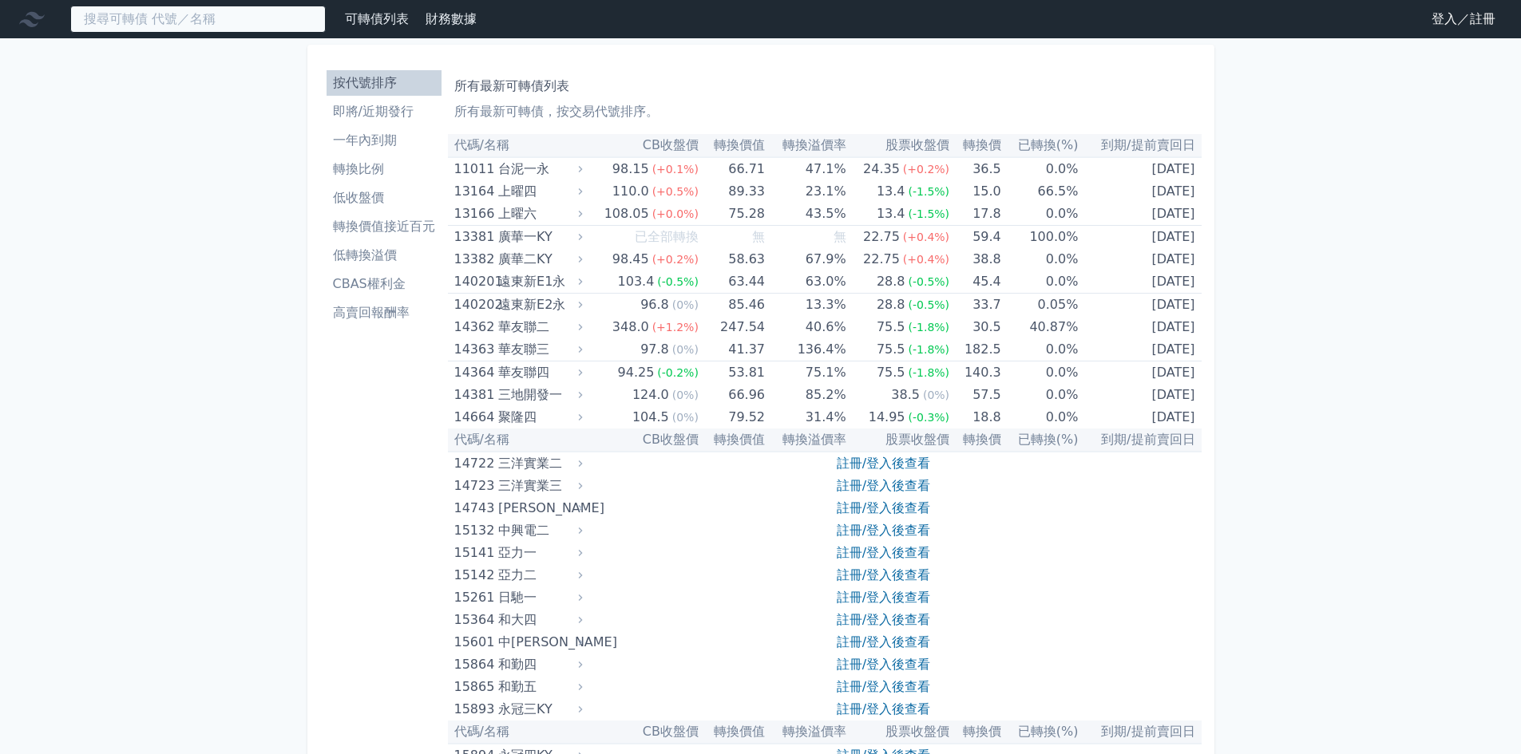
click at [267, 25] on input at bounding box center [197, 19] width 255 height 27
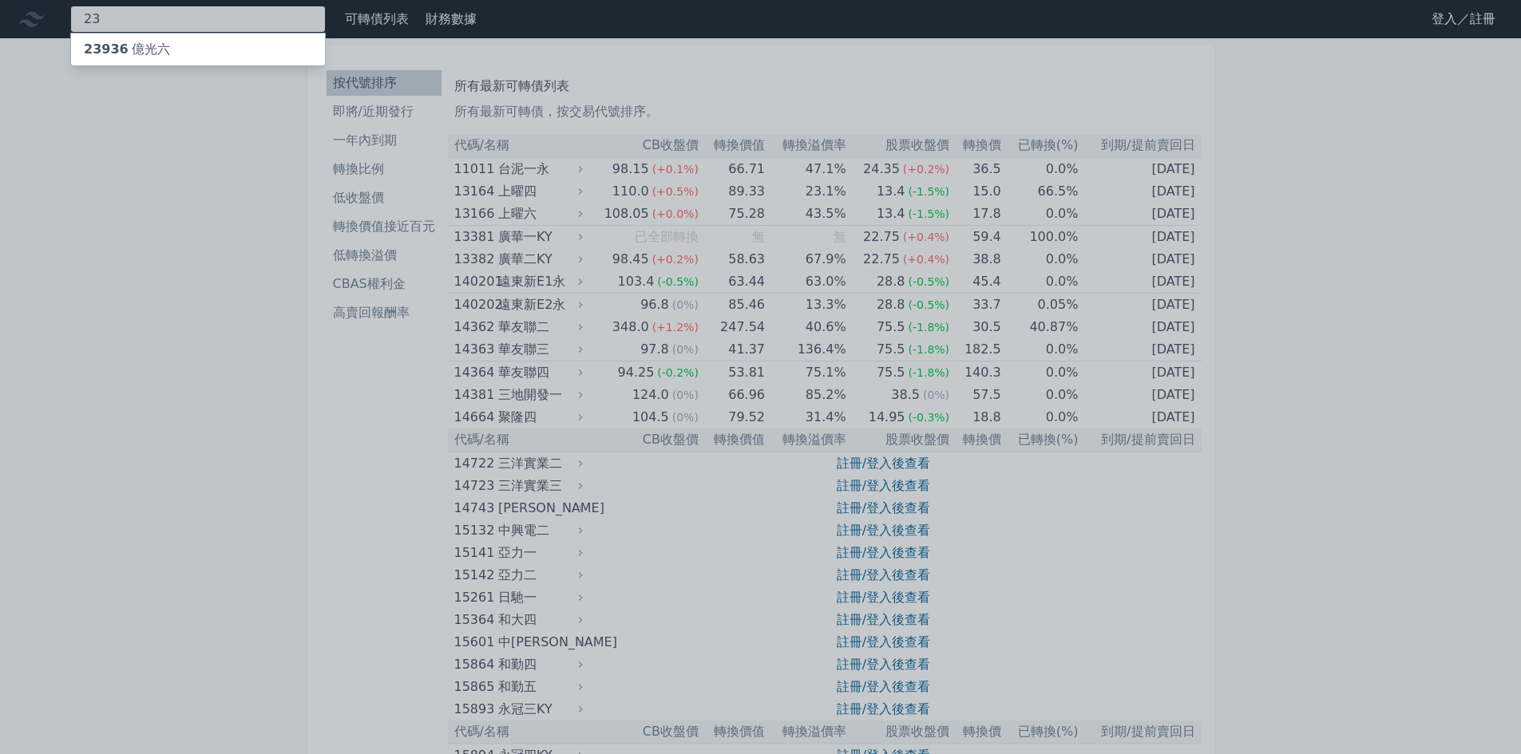
type input "2"
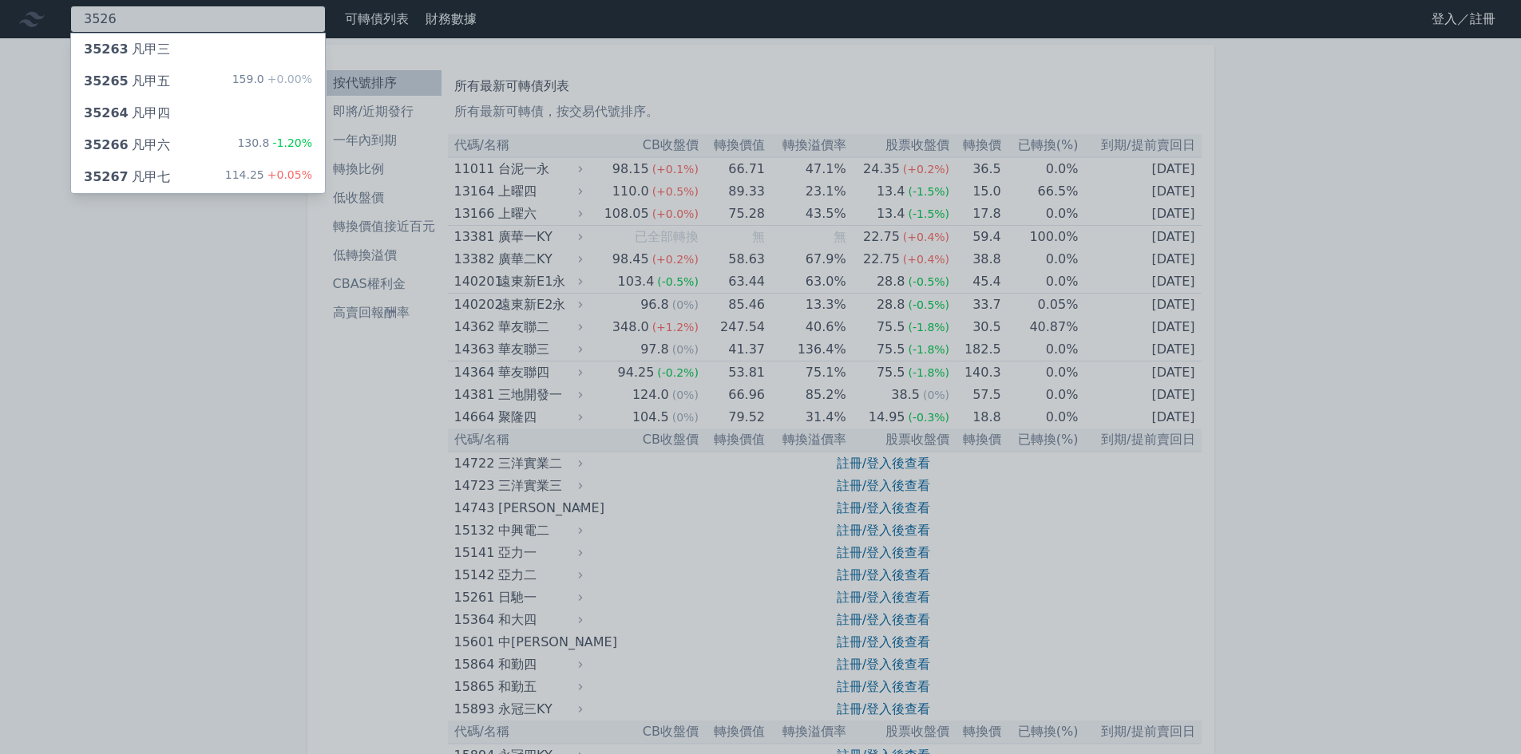
type input "3526"
click at [129, 140] on div "35266 凡甲六" at bounding box center [127, 145] width 86 height 19
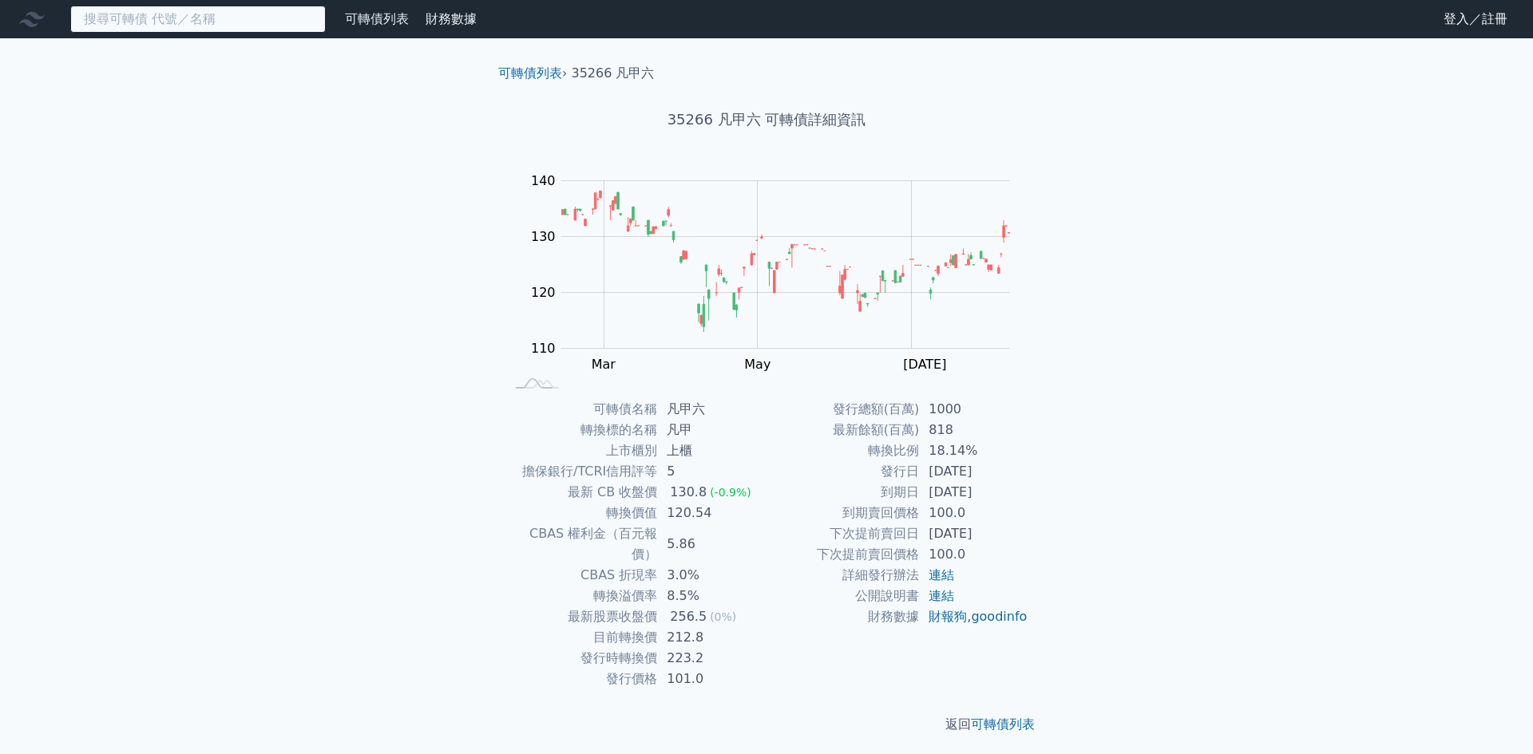
click at [174, 21] on input at bounding box center [197, 19] width 255 height 27
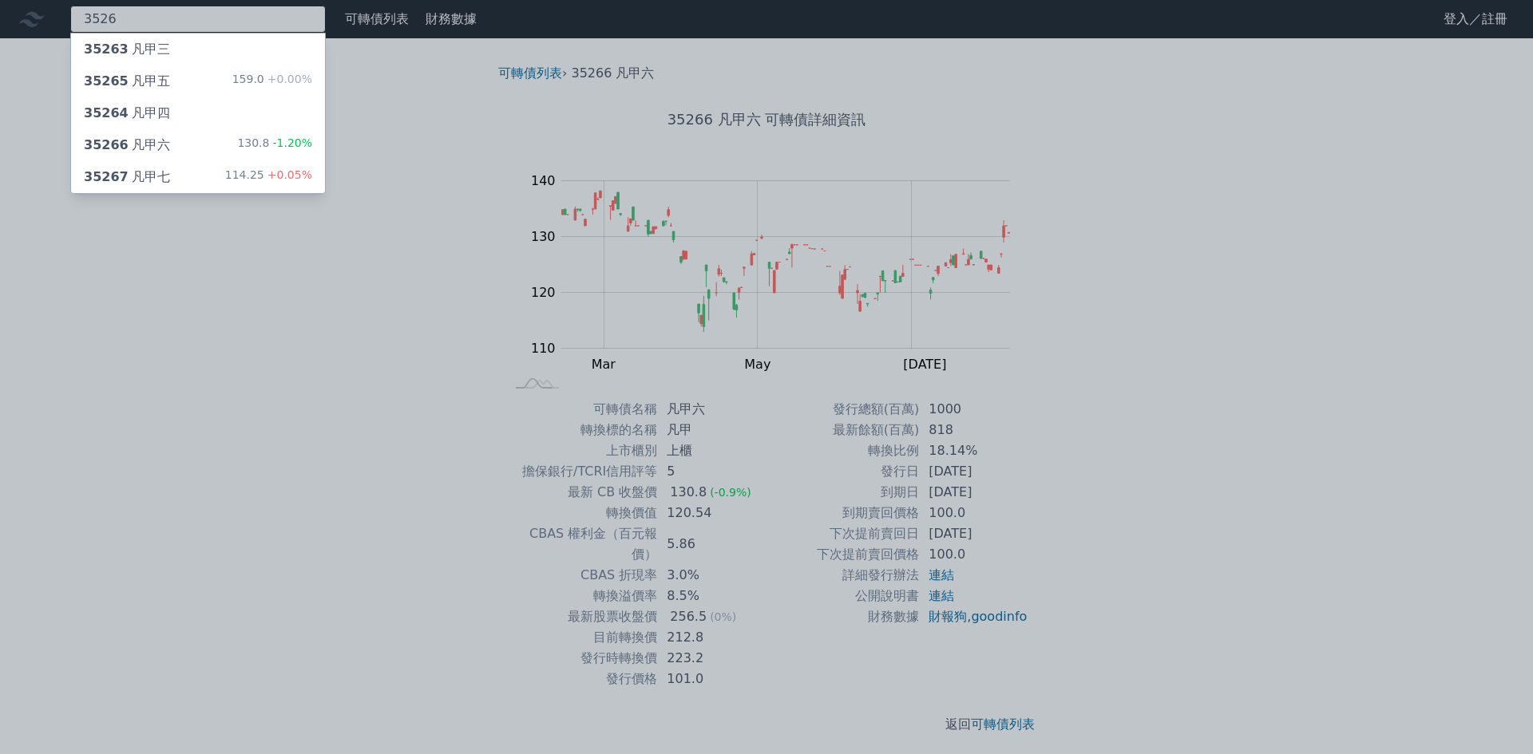
type input "3526"
click at [134, 175] on div "35267 凡甲七" at bounding box center [127, 177] width 86 height 19
